Goal: Information Seeking & Learning: Learn about a topic

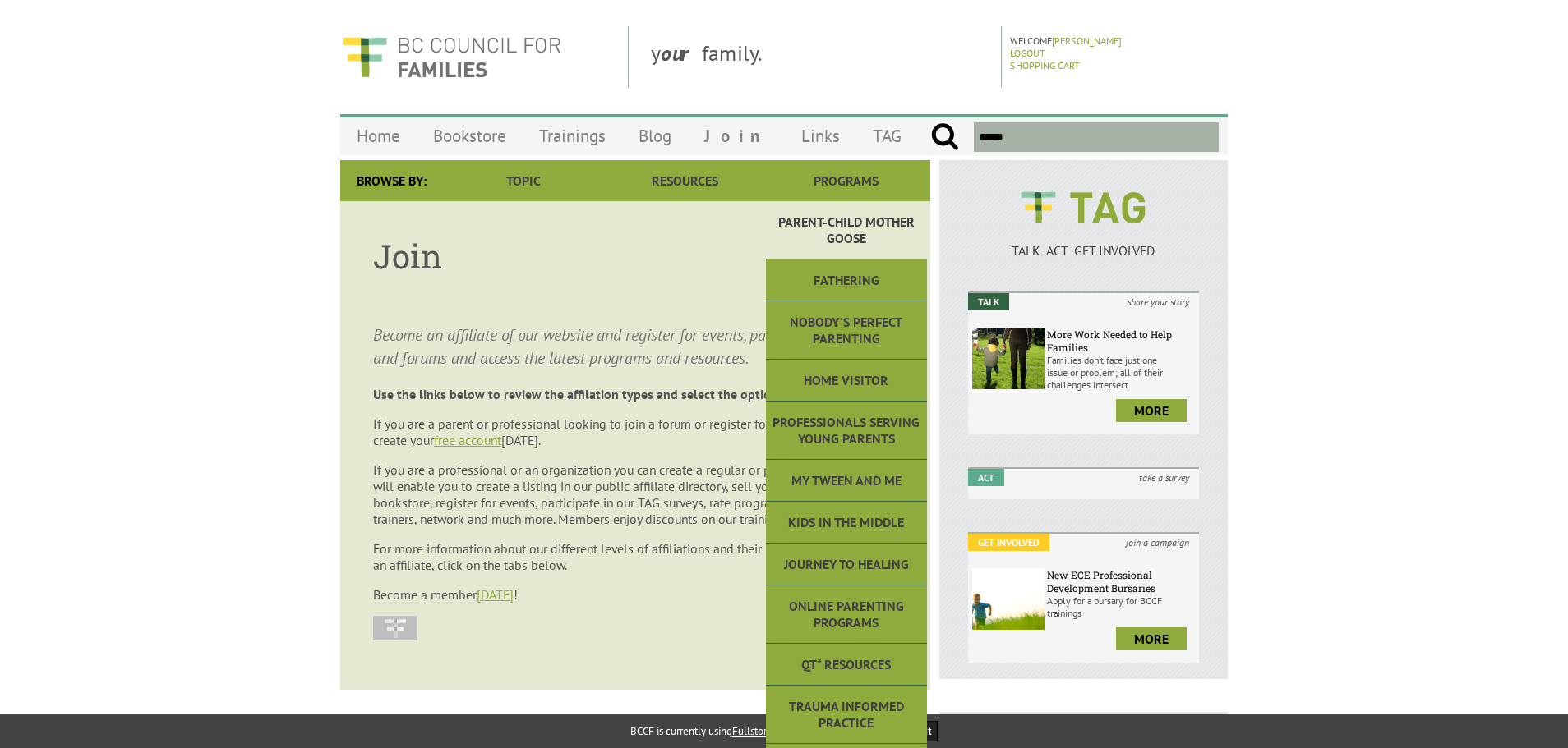
click at [839, 218] on link "Parent-Child Mother Goose" at bounding box center [846, 231] width 161 height 58
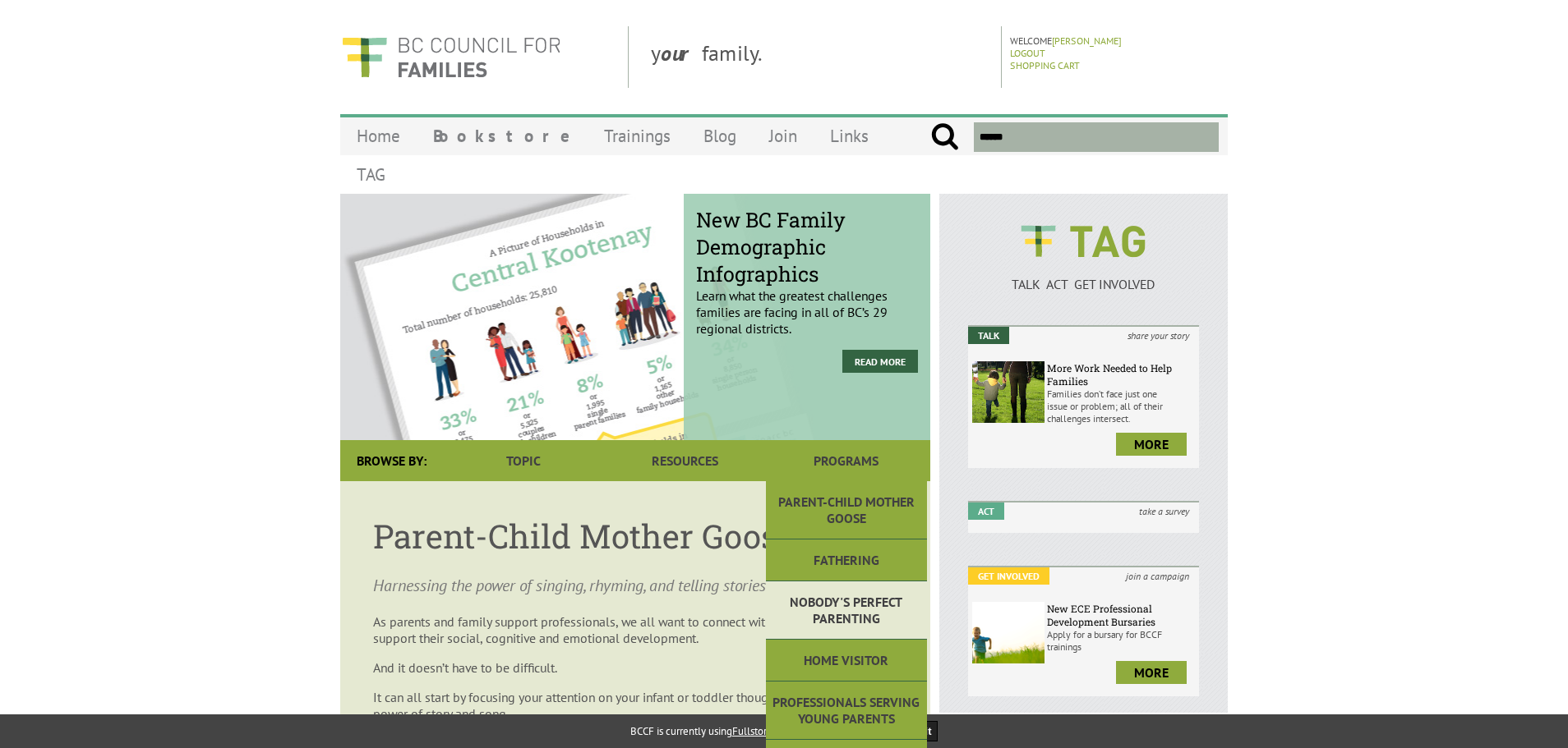
click at [839, 582] on link "Nobody's Perfect Parenting" at bounding box center [846, 611] width 161 height 58
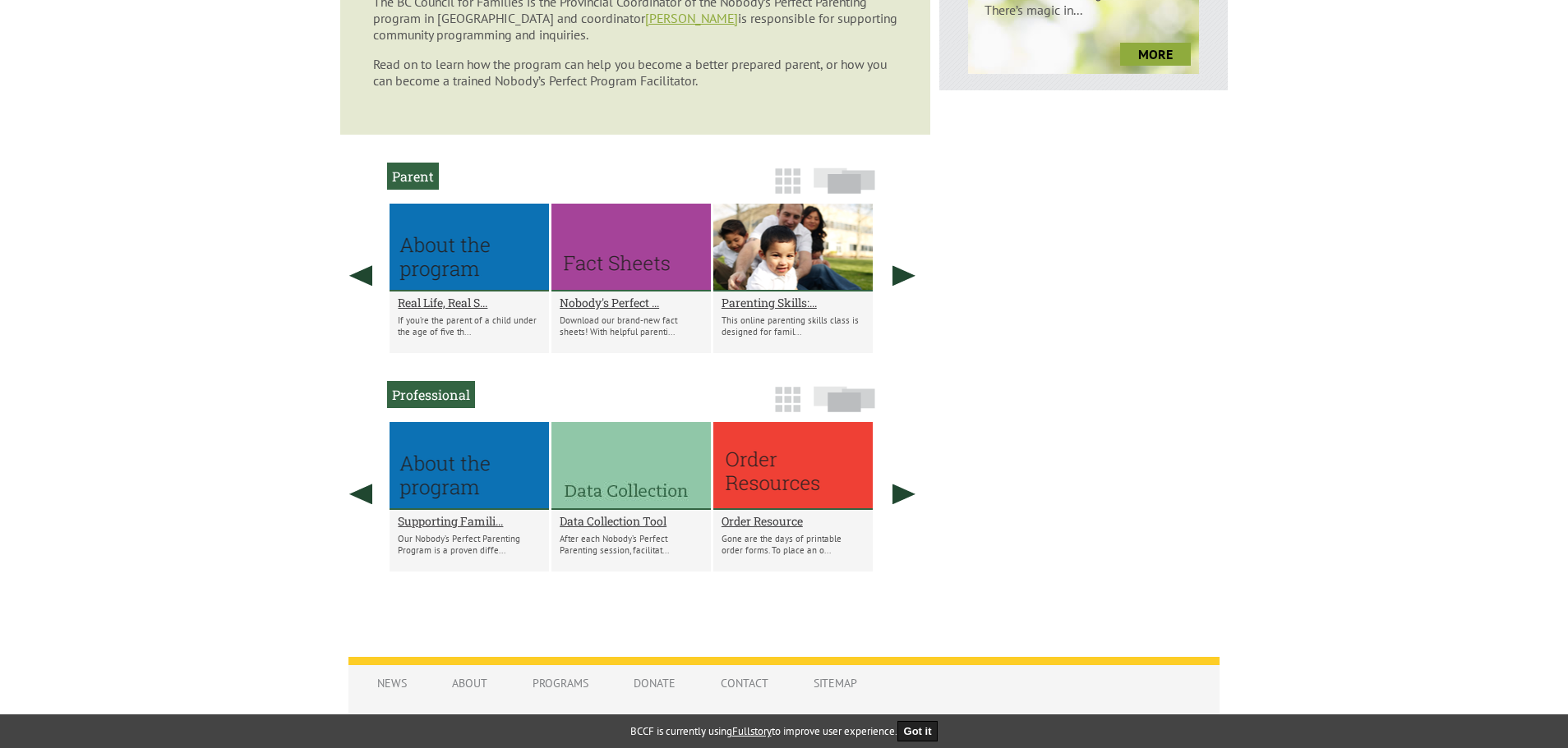
scroll to position [821, 0]
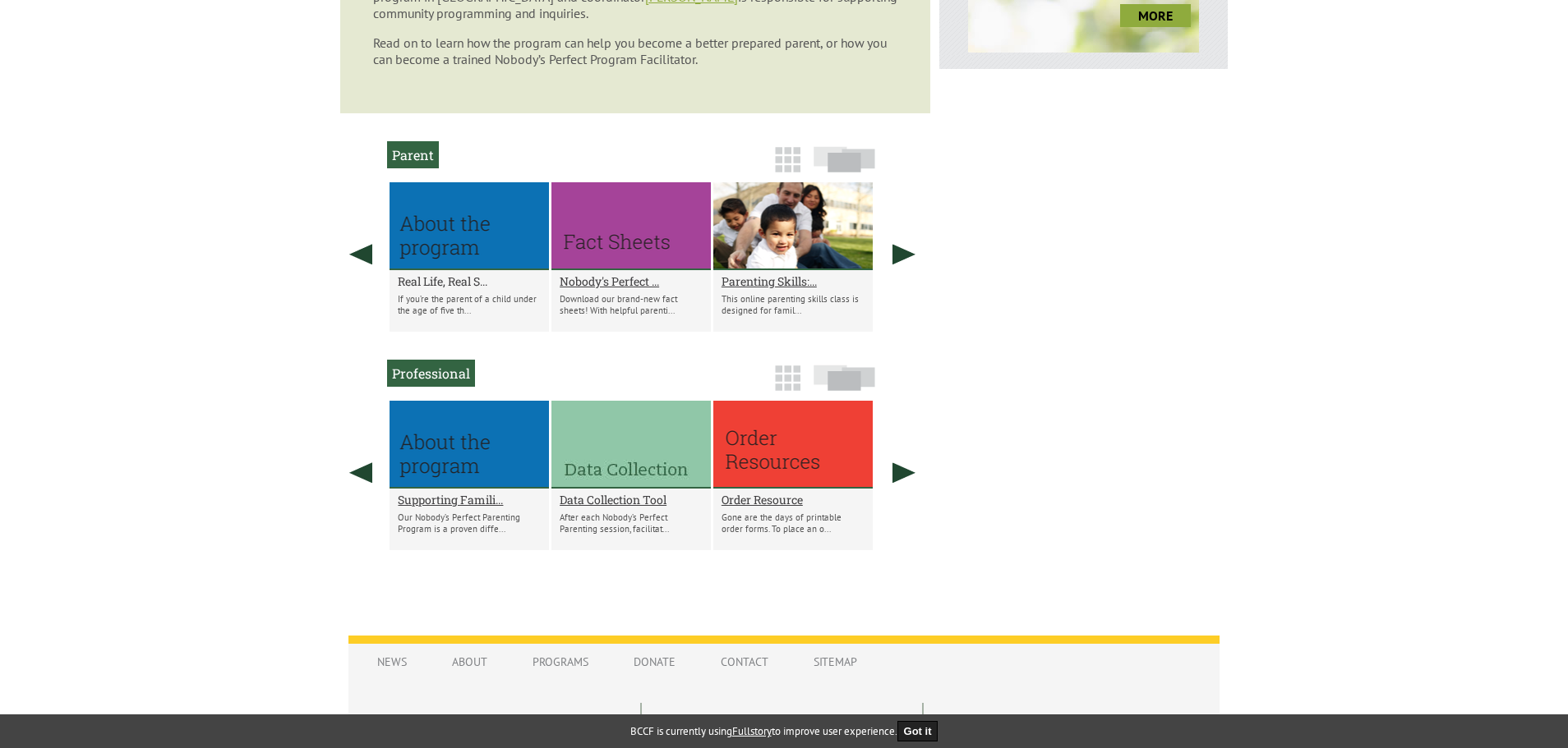
click at [459, 281] on h2 "Real Life, Real S..." at bounding box center [469, 282] width 143 height 16
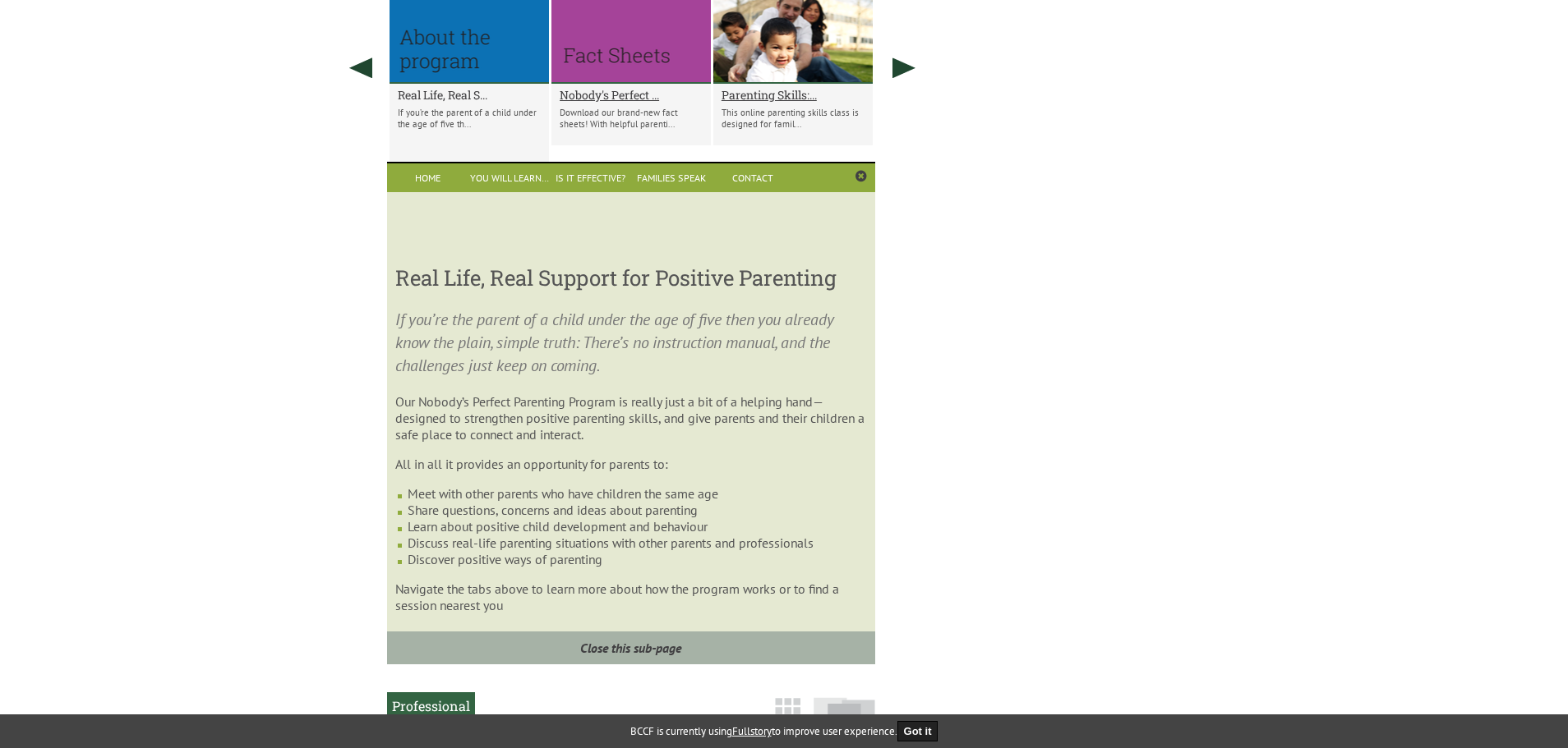
scroll to position [1038, 0]
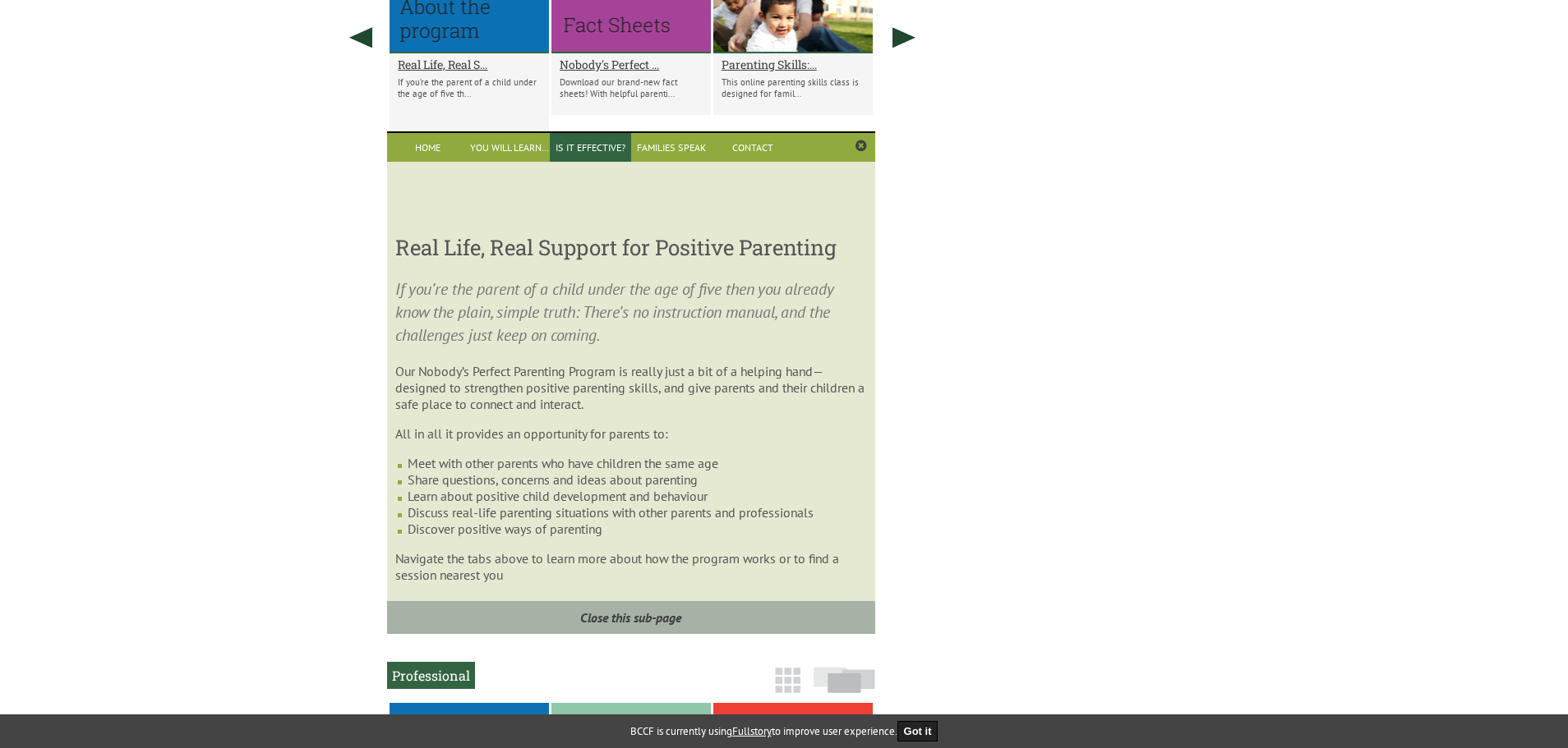
click at [576, 138] on link "Is it Effective?" at bounding box center [590, 147] width 81 height 29
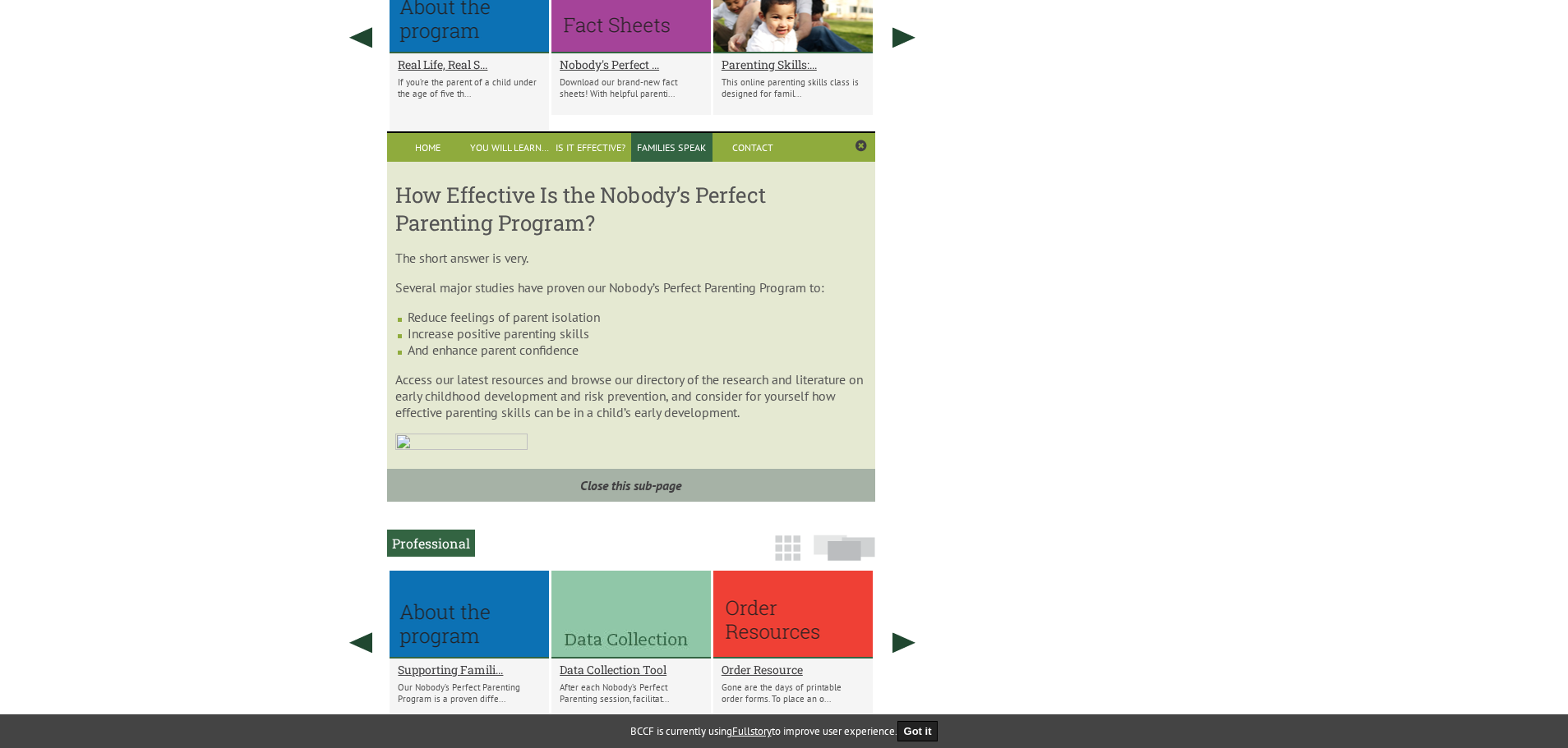
click at [646, 142] on link "Families Speak" at bounding box center [672, 147] width 81 height 29
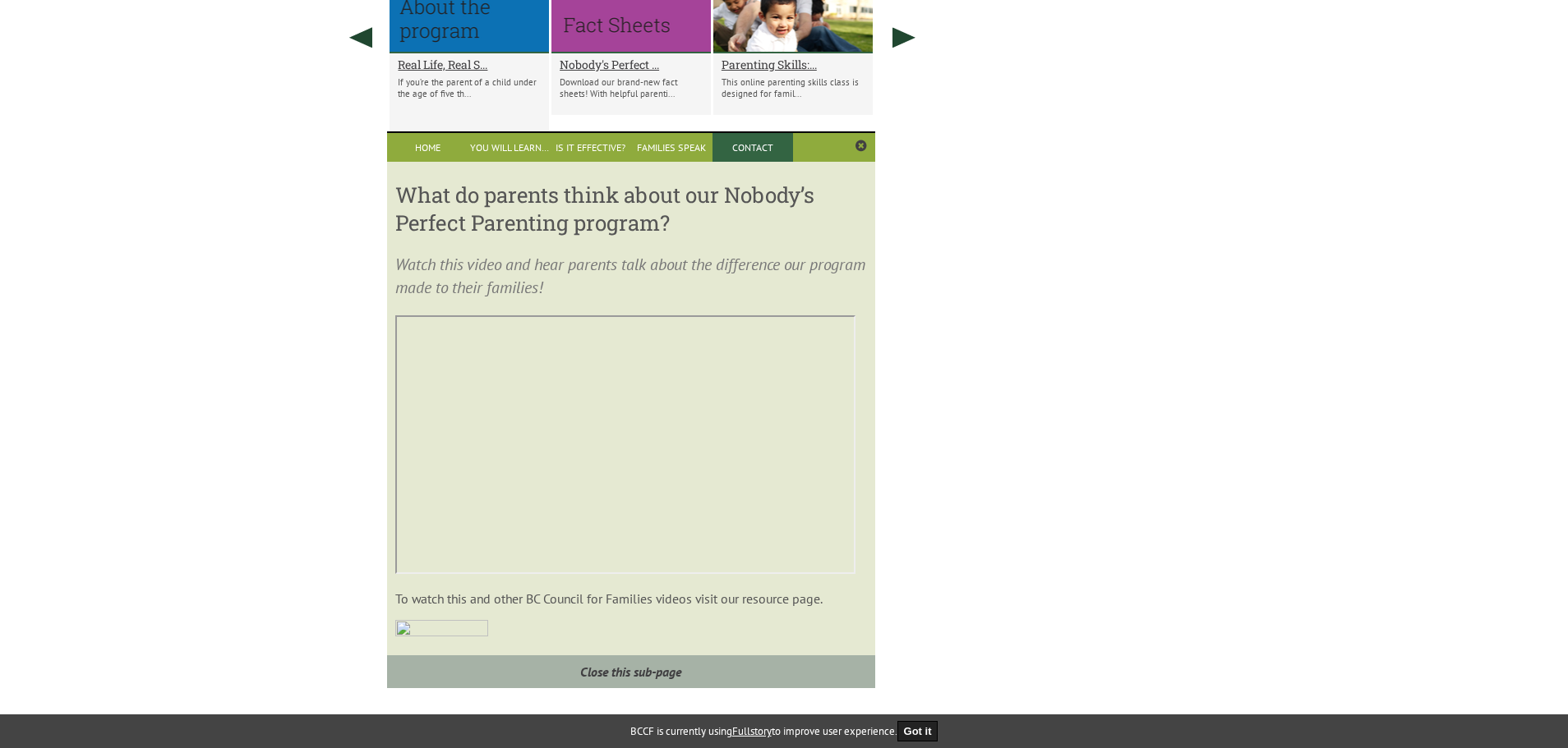
click at [738, 147] on link "Contact" at bounding box center [753, 147] width 81 height 29
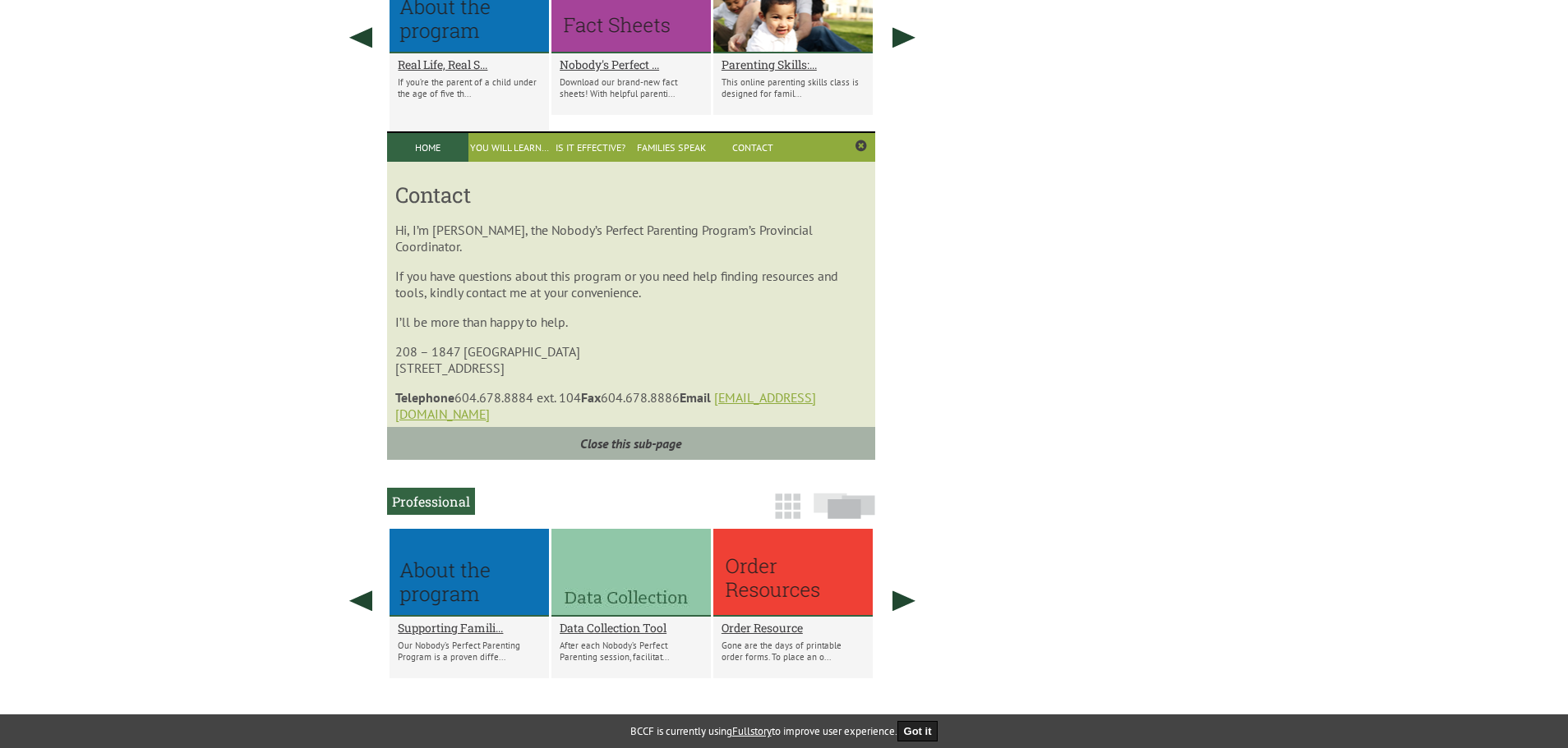
click at [440, 154] on link "Home" at bounding box center [428, 147] width 81 height 29
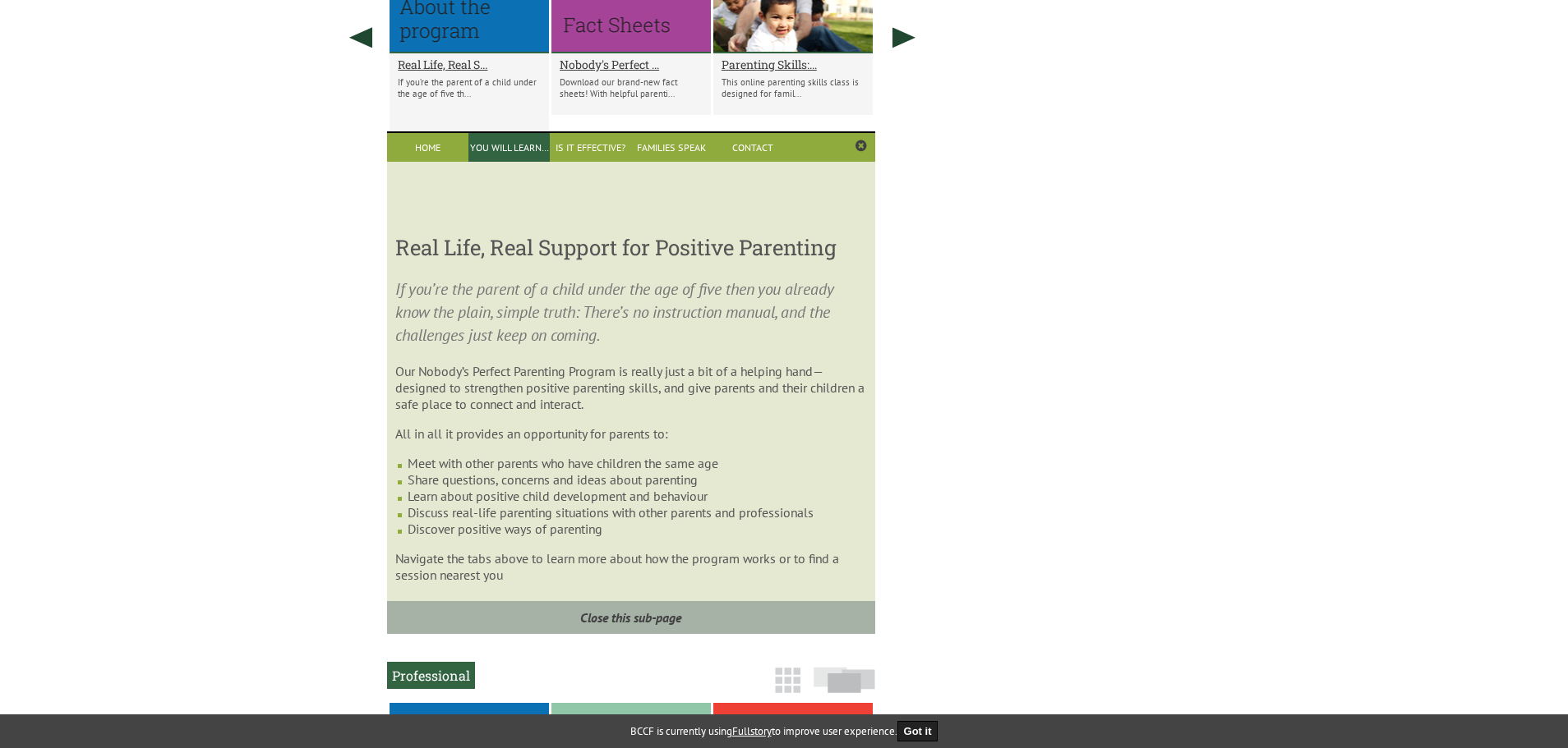
click at [490, 147] on link "You Will Learn…" at bounding box center [509, 147] width 81 height 29
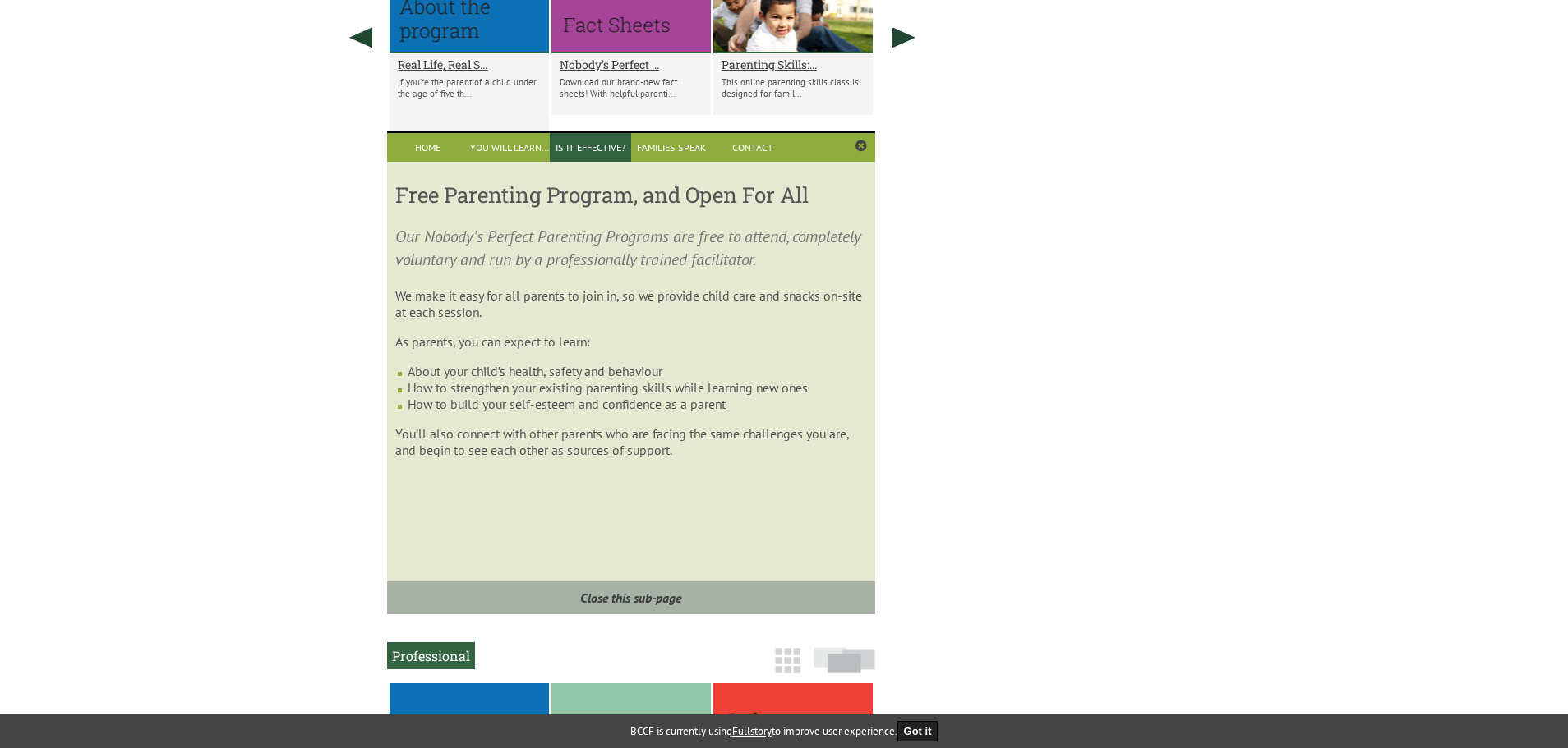
click at [568, 143] on link "Is it Effective?" at bounding box center [590, 147] width 81 height 29
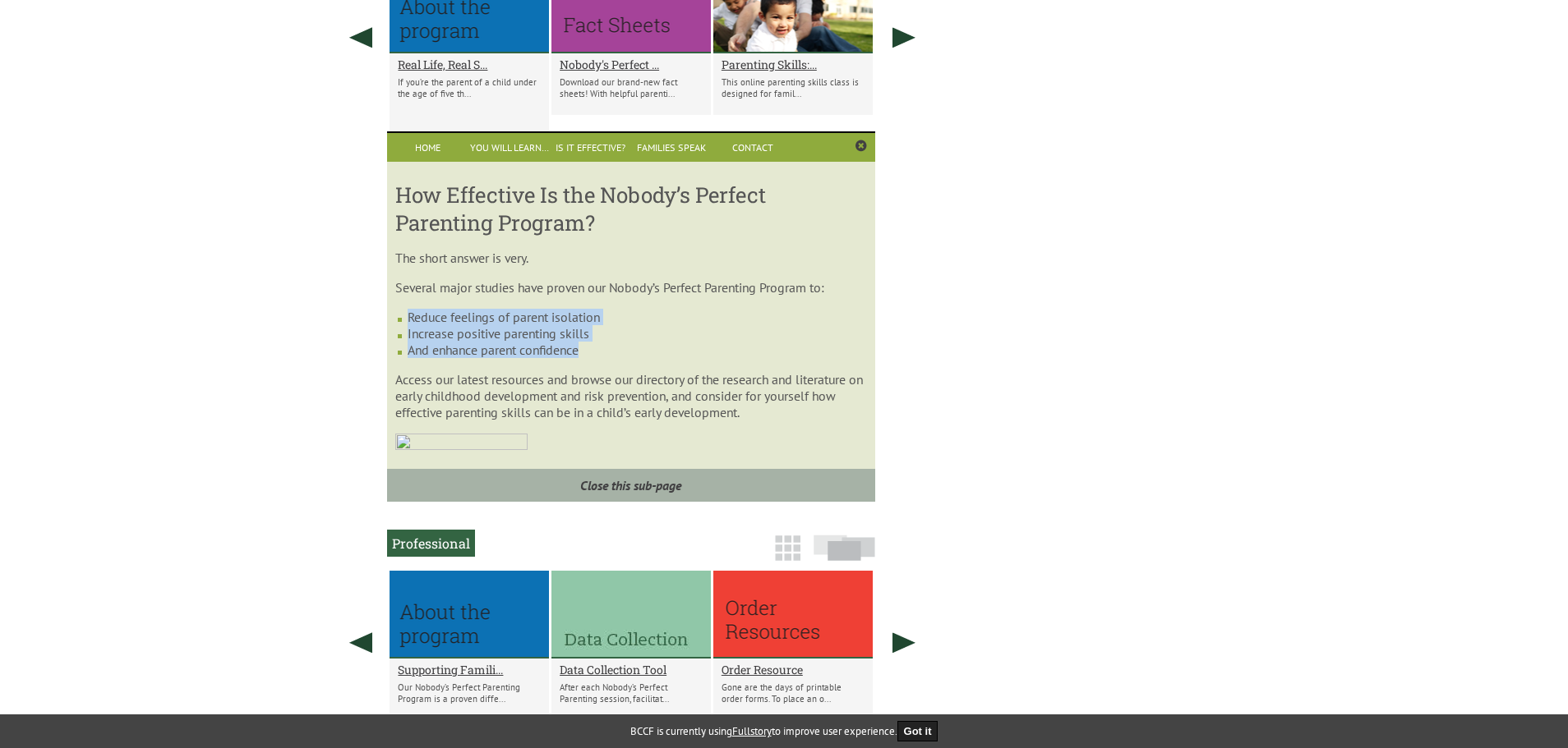
drag, startPoint x: 592, startPoint y: 356, endPoint x: 388, endPoint y: 312, distance: 208.7
click at [388, 312] on div "How Effective Is the Nobody’s Perfect Parenting Program? The short answer is ve…" at bounding box center [630, 324] width 487 height 324
copy ul "Reduce feelings of parent isolation Increase positive parenting skills And enha…"
click at [510, 142] on link "You Will Learn…" at bounding box center [509, 147] width 81 height 29
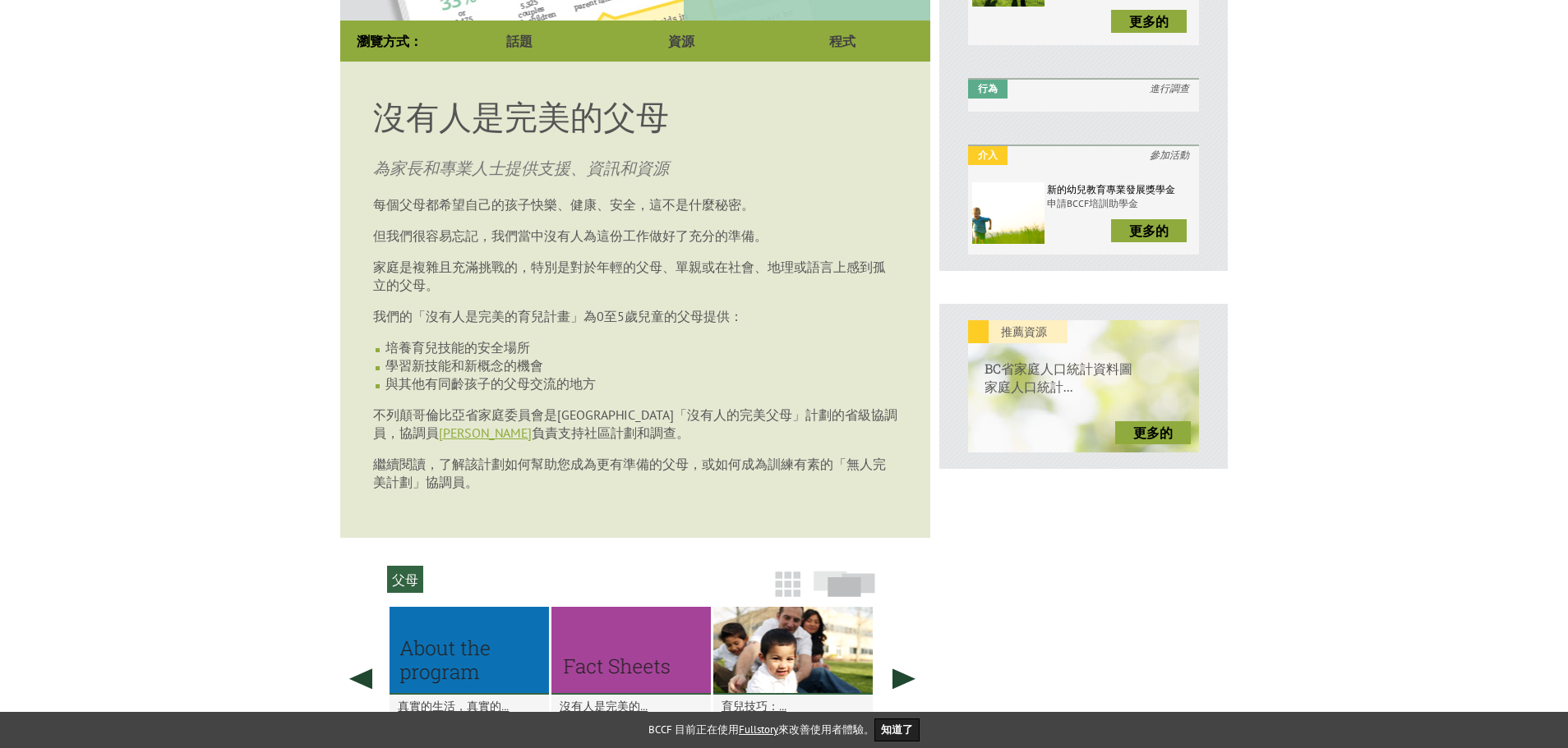
scroll to position [392, 0]
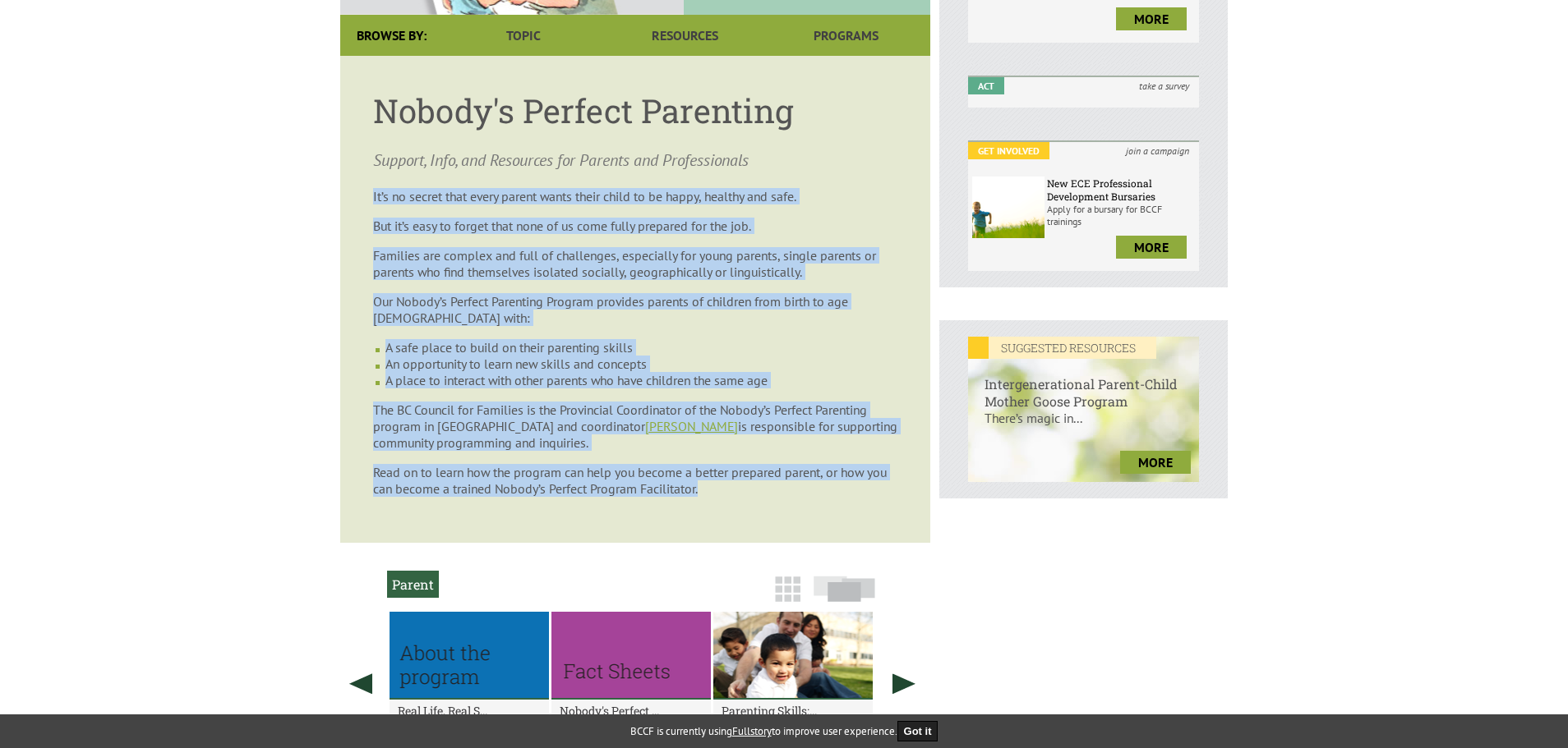
drag, startPoint x: 369, startPoint y: 193, endPoint x: 864, endPoint y: 491, distance: 577.8
click at [864, 491] on article "Nobody's Perfect Parenting Support, Info, and Resources for Parents and Profess…" at bounding box center [635, 298] width 590 height 487
copy article "It’s no secret that every parent wants their child to be happy, healthy and saf…"
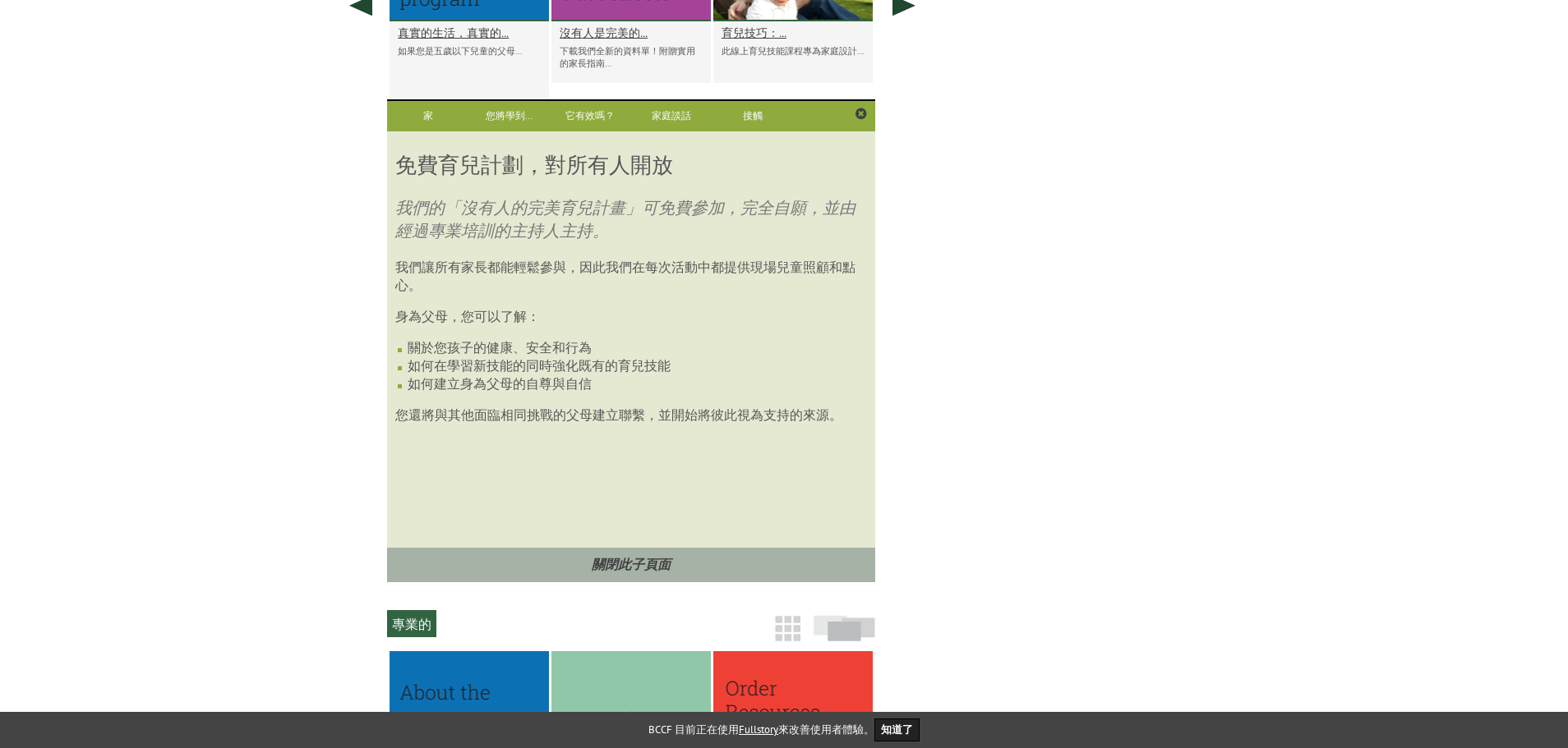
scroll to position [1049, 0]
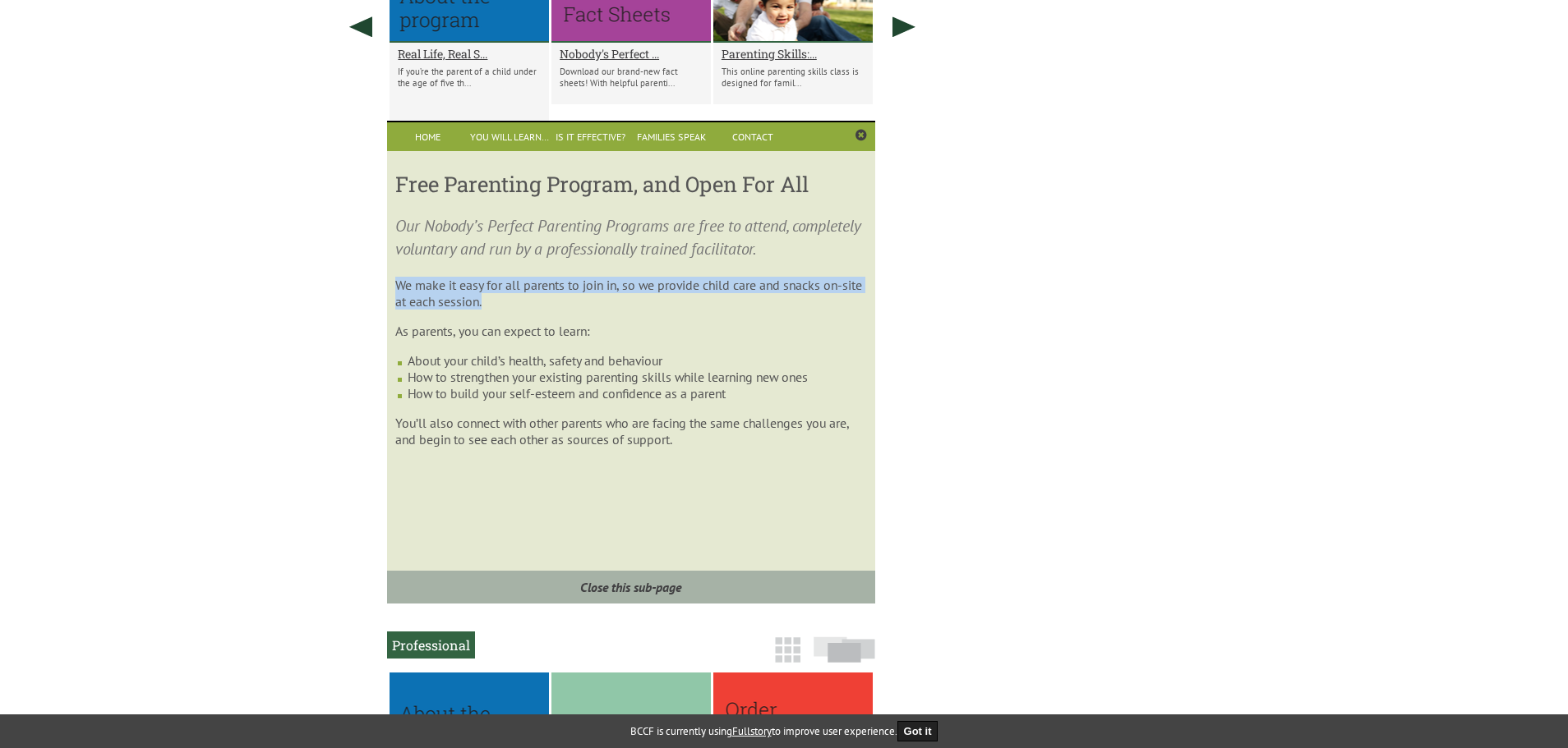
drag, startPoint x: 395, startPoint y: 282, endPoint x: 608, endPoint y: 307, distance: 214.5
click at [608, 307] on p "We make it easy for all parents to join in, so we provide child care and snacks…" at bounding box center [630, 293] width 471 height 33
copy p "We make it easy for all parents to join in, so we provide child care and snacks…"
drag, startPoint x: 690, startPoint y: 180, endPoint x: 822, endPoint y: 187, distance: 132.2
click at [822, 187] on h3 "Free Parenting Program, and Open For All" at bounding box center [630, 184] width 471 height 28
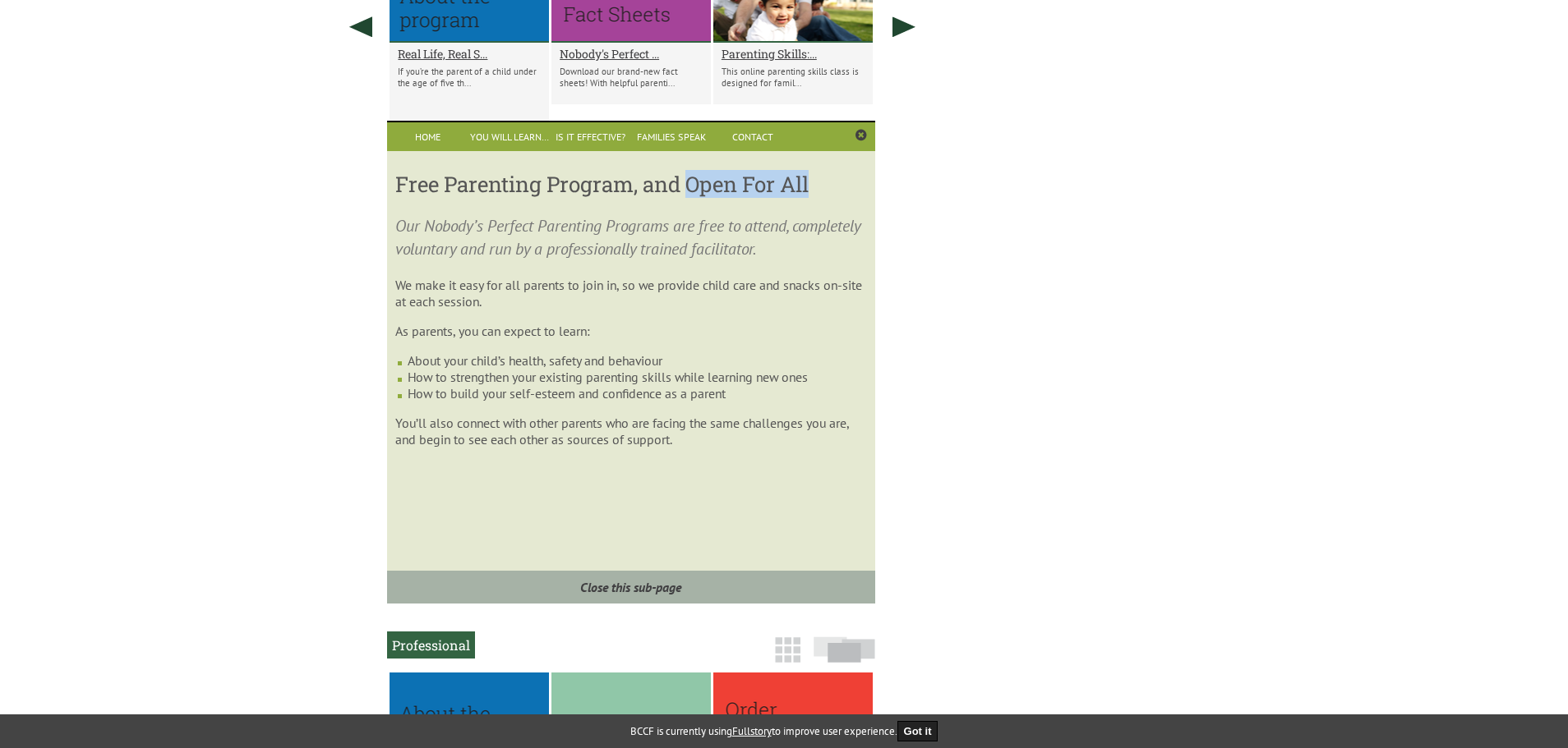
click at [806, 191] on h3 "Free Parenting Program, and Open For All" at bounding box center [630, 184] width 471 height 28
drag, startPoint x: 824, startPoint y: 181, endPoint x: 393, endPoint y: 190, distance: 431.1
click at [393, 190] on div "Free Parenting Program, and Open For All Our Nobody’s Perfect Parenting Program…" at bounding box center [630, 370] width 487 height 436
copy h3 "Free Parenting Program, and Open For All"
